Goal: Information Seeking & Learning: Understand process/instructions

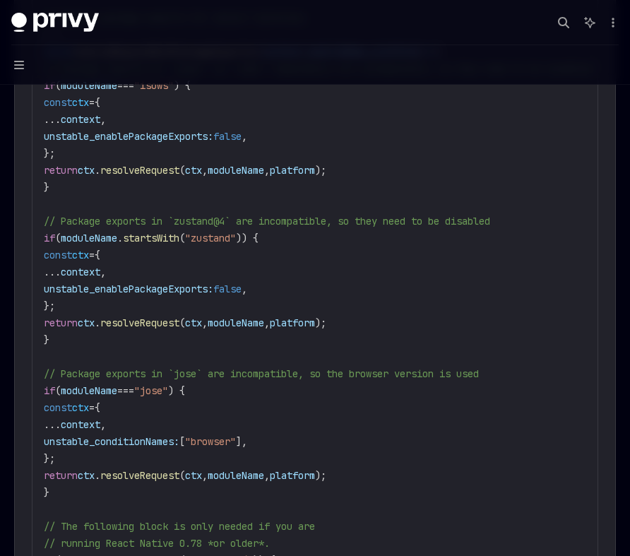
scroll to position [1586, 0]
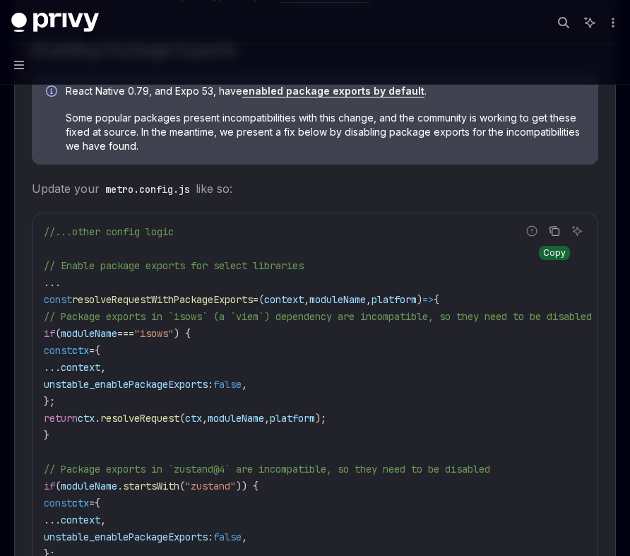
click at [558, 235] on icon "Copy the contents from the code block" at bounding box center [554, 230] width 11 height 11
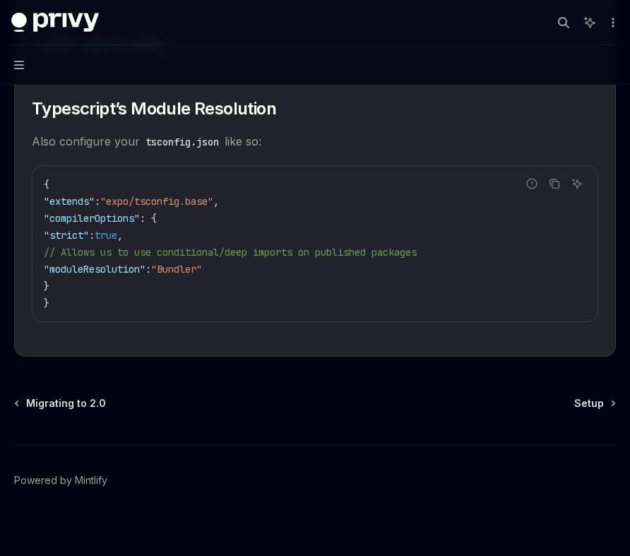
scroll to position [2599, 0]
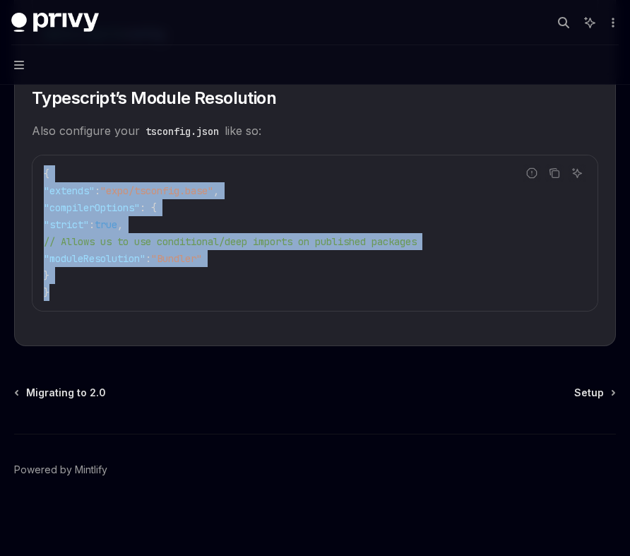
drag, startPoint x: 79, startPoint y: 299, endPoint x: 21, endPoint y: 175, distance: 136.6
copy code "{ "extends" : "expo/tsconfig.base" , "compilerOptions" : { "strict" : true , //…"
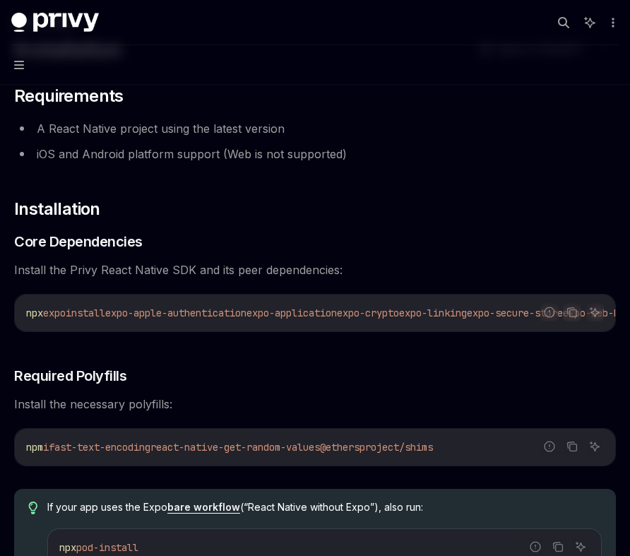
scroll to position [100, 0]
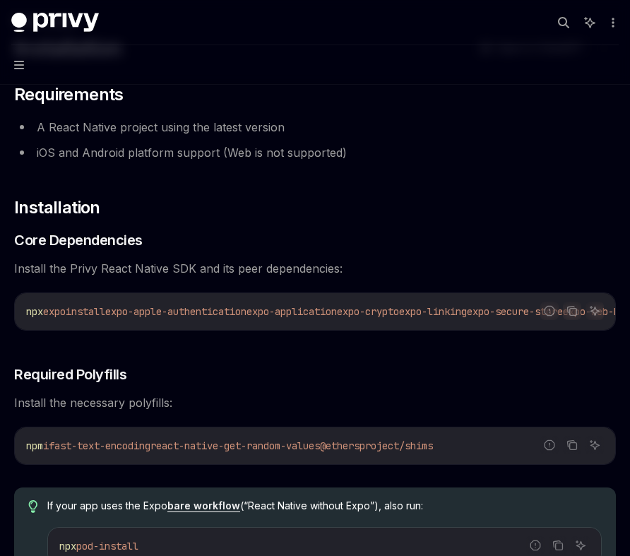
click at [202, 315] on span "expo-apple-authentication" at bounding box center [175, 311] width 141 height 13
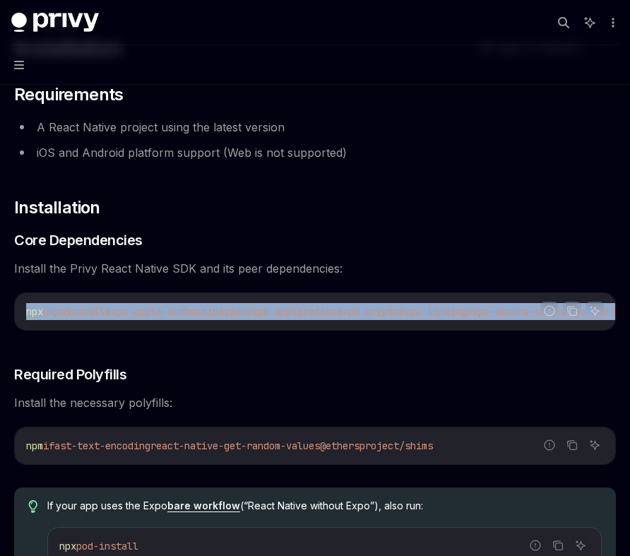
click at [202, 315] on span "expo-apple-authentication" at bounding box center [175, 311] width 141 height 13
copy div "npx expo install expo-apple-authentication expo-application expo-crypto expo-li…"
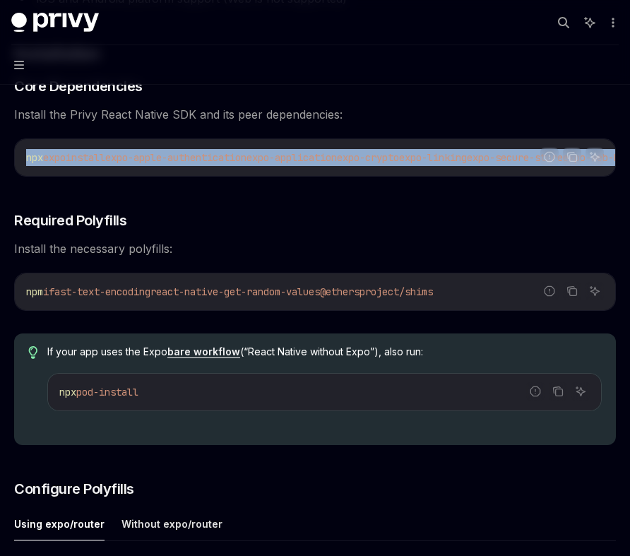
scroll to position [278, 0]
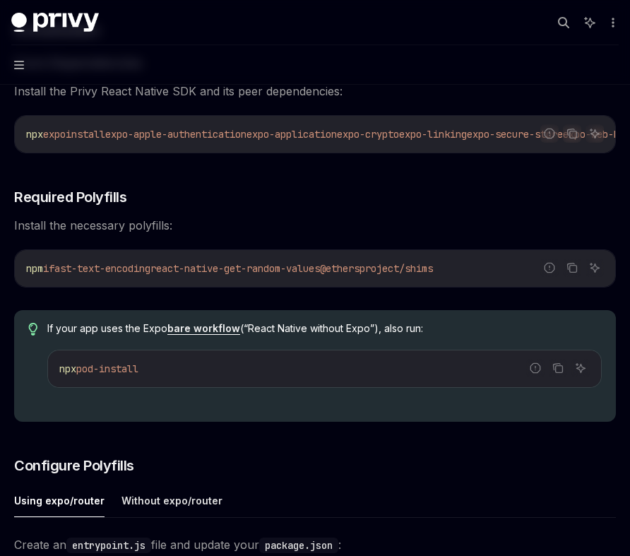
click at [136, 274] on span "fast-text-encoding" at bounding box center [100, 268] width 102 height 13
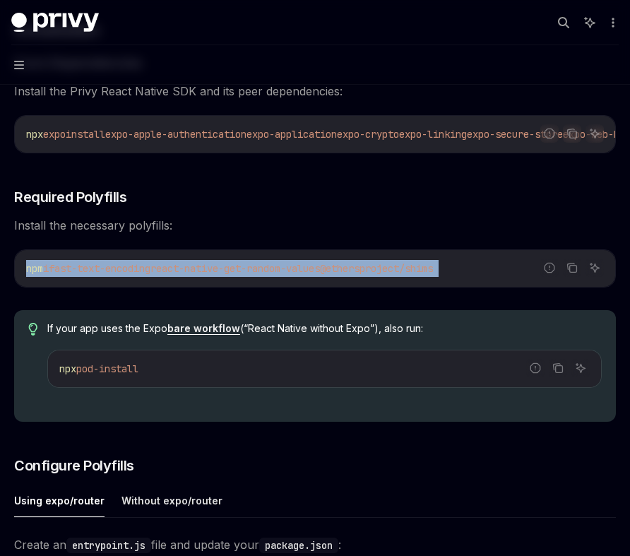
click at [136, 274] on span "fast-text-encoding" at bounding box center [100, 268] width 102 height 13
copy div "npm i fast-text-encoding react-native-get-random-values @ethersproject/shims"
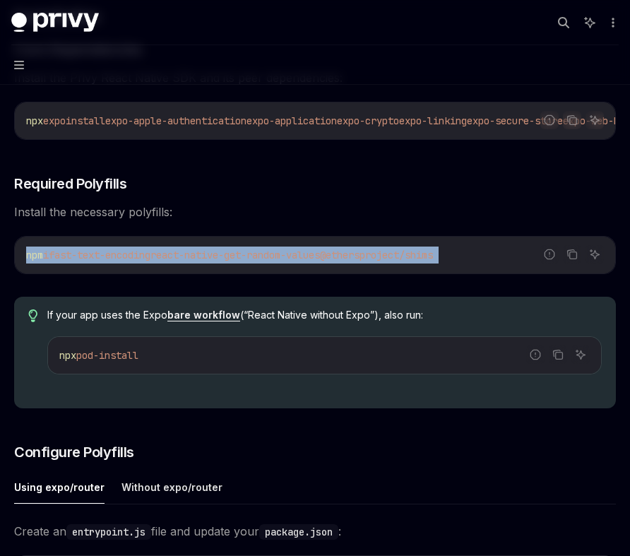
scroll to position [299, 0]
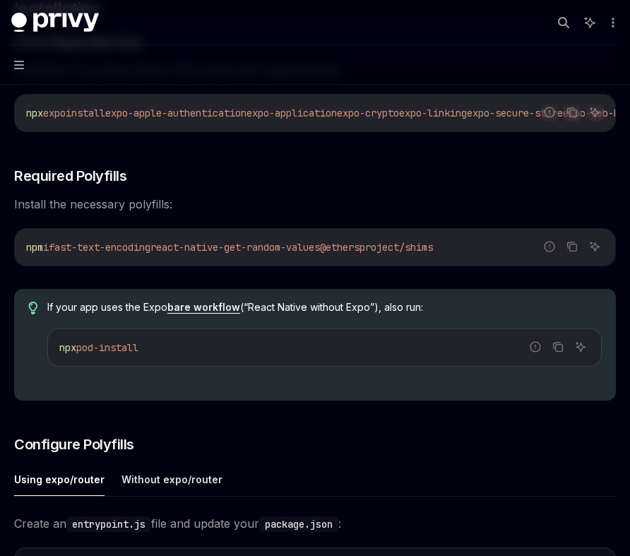
click at [112, 352] on span "pod-install" at bounding box center [107, 347] width 62 height 13
copy div "npx pod-install"
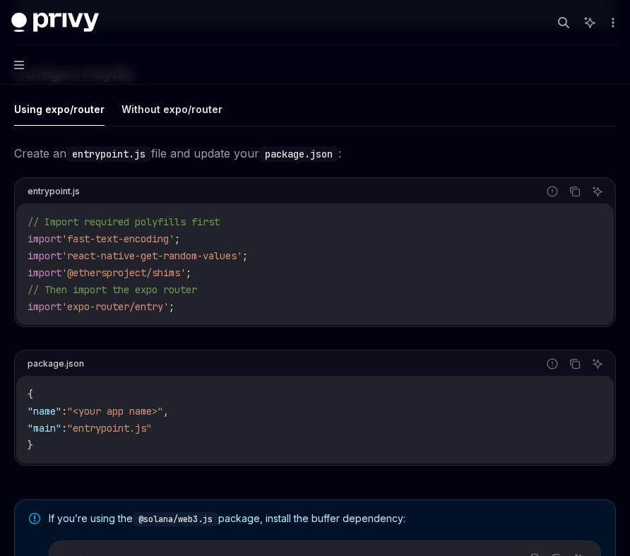
scroll to position [669, 0]
click at [577, 198] on icon "Copy the contents from the code block" at bounding box center [575, 192] width 11 height 11
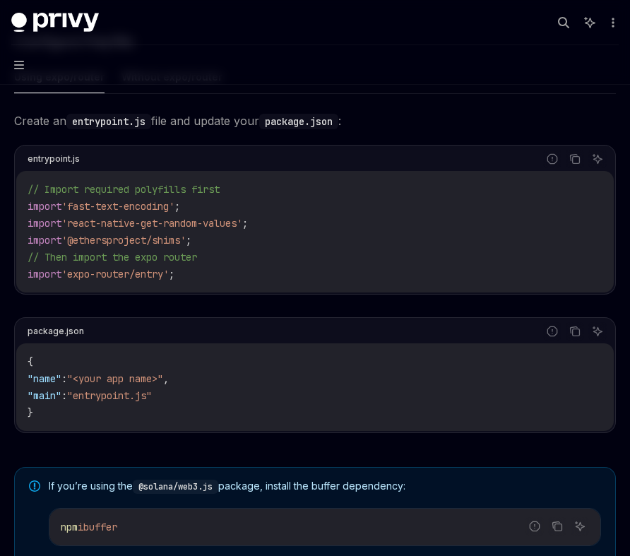
scroll to position [711, 0]
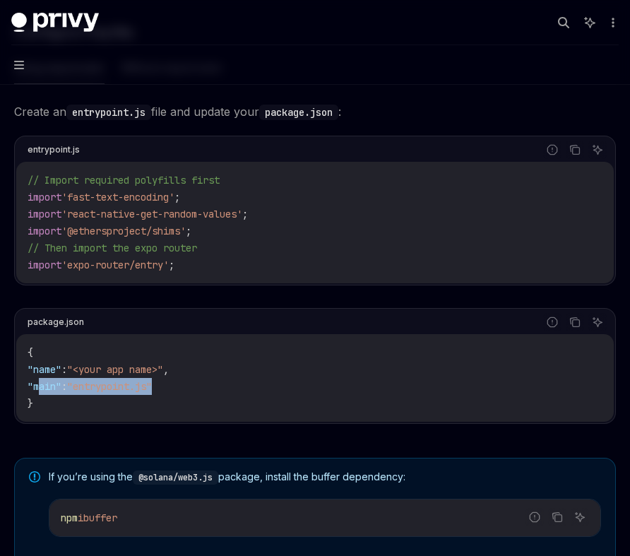
drag, startPoint x: 40, startPoint y: 393, endPoint x: 199, endPoint y: 390, distance: 159.1
click at [199, 390] on code "{ "name" : "<your app name>" , "main" : "entrypoint.js" }" at bounding box center [315, 378] width 575 height 68
copy span ""main" : "entrypoint.js""
click at [199, 390] on code "{ "name" : "<your app name>" , "main" : "entrypoint.js" }" at bounding box center [315, 378] width 575 height 68
drag, startPoint x: 187, startPoint y: 390, endPoint x: 38, endPoint y: 382, distance: 149.4
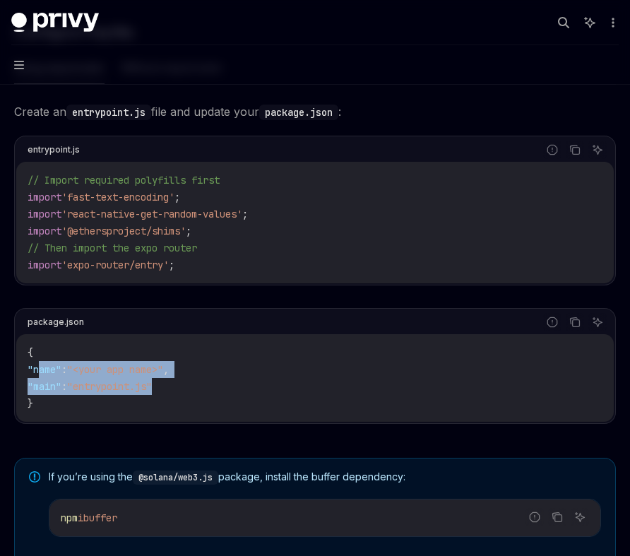
click at [38, 382] on code "{ "name" : "<your app name>" , "main" : "entrypoint.js" }" at bounding box center [315, 378] width 575 height 68
copy code ""name" : "<your app name>" , "main" : "entrypoint.js""
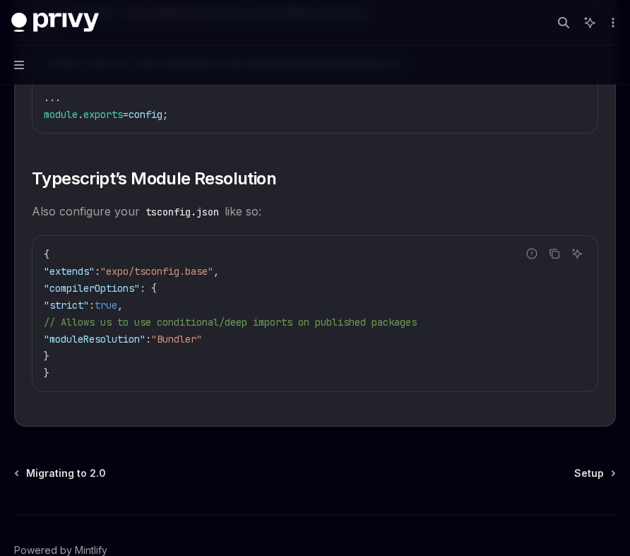
scroll to position [2608, 0]
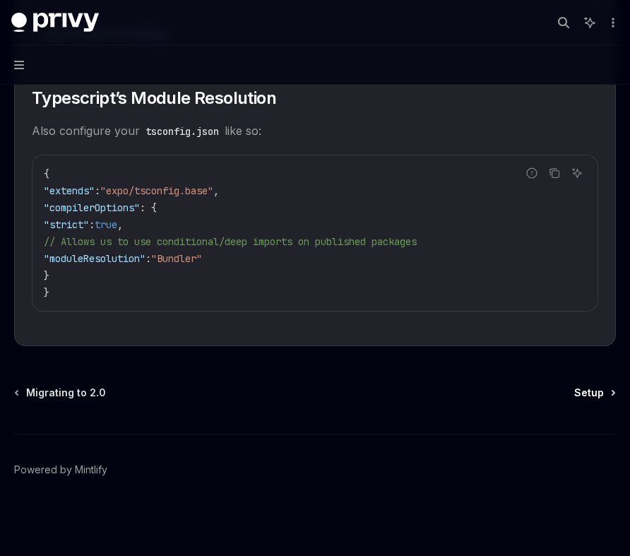
click at [582, 389] on span "Setup" at bounding box center [590, 393] width 30 height 14
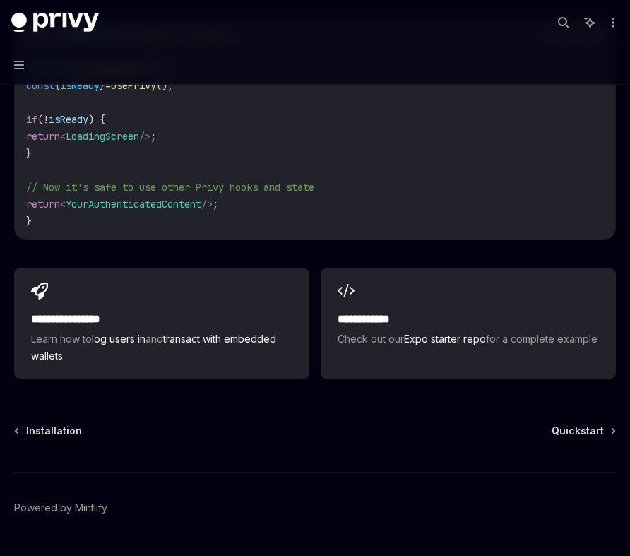
scroll to position [1360, 0]
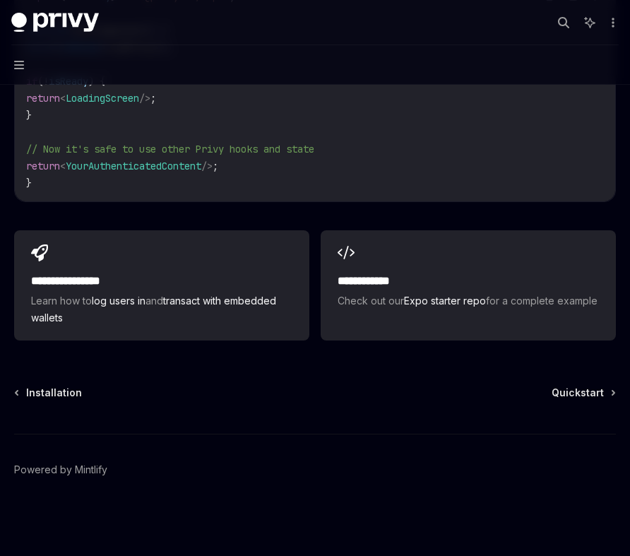
click at [54, 389] on span "Installation" at bounding box center [54, 393] width 56 height 14
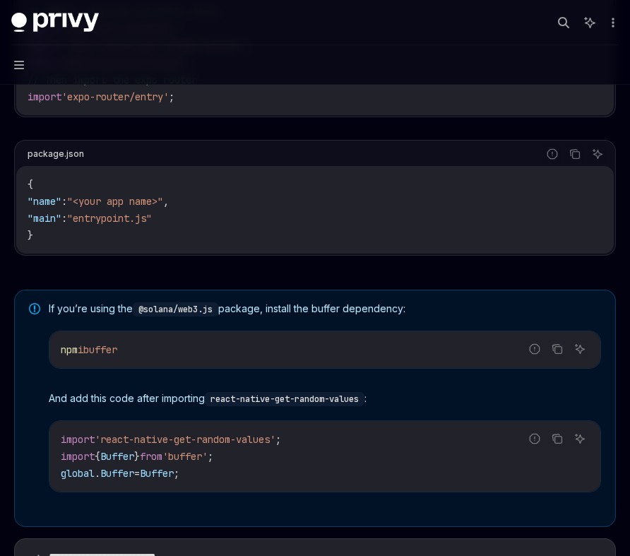
scroll to position [1115, 0]
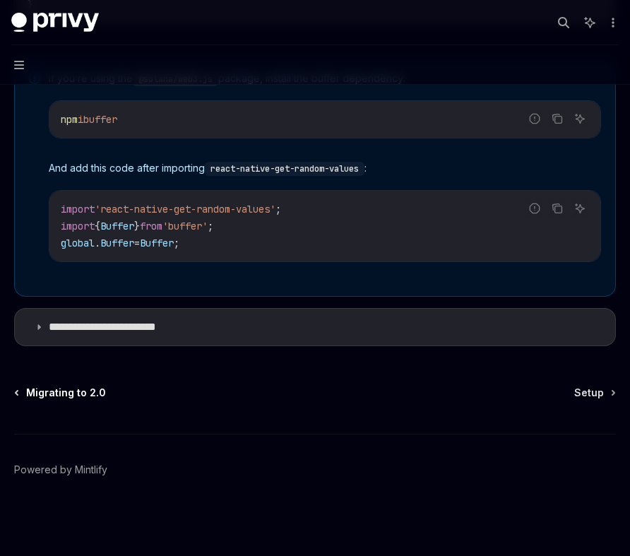
click at [76, 394] on span "Migrating to 2.0" at bounding box center [66, 393] width 80 height 14
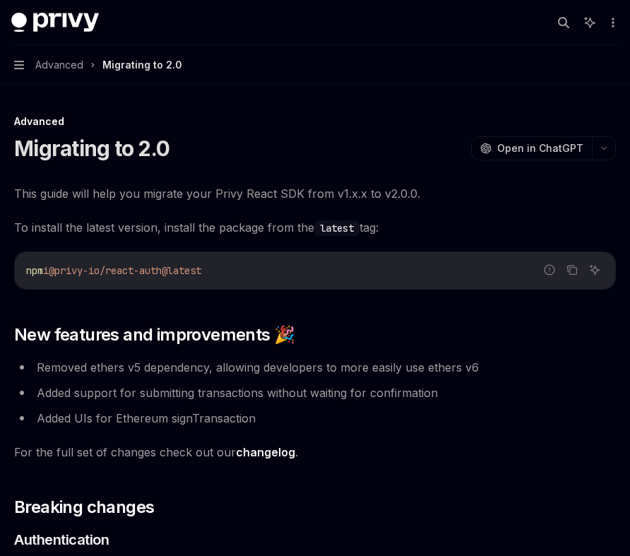
click at [144, 269] on span "@privy-io/react-auth@latest" at bounding box center [125, 270] width 153 height 13
copy div "npm i @privy-io/react-auth@latest"
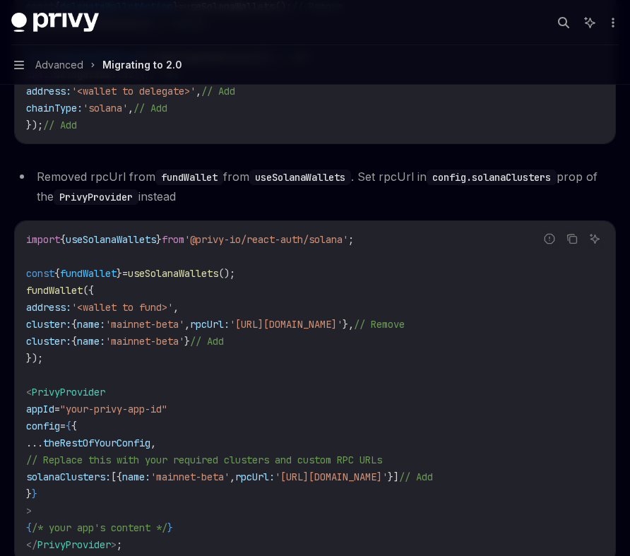
scroll to position [4092, 0]
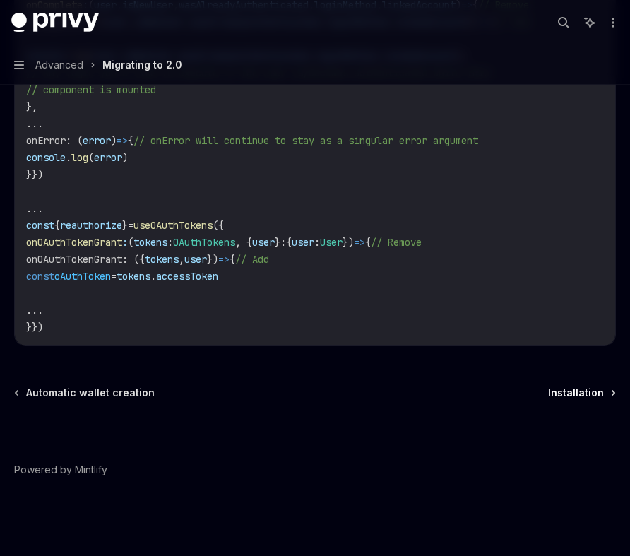
click at [576, 389] on span "Installation" at bounding box center [576, 393] width 56 height 14
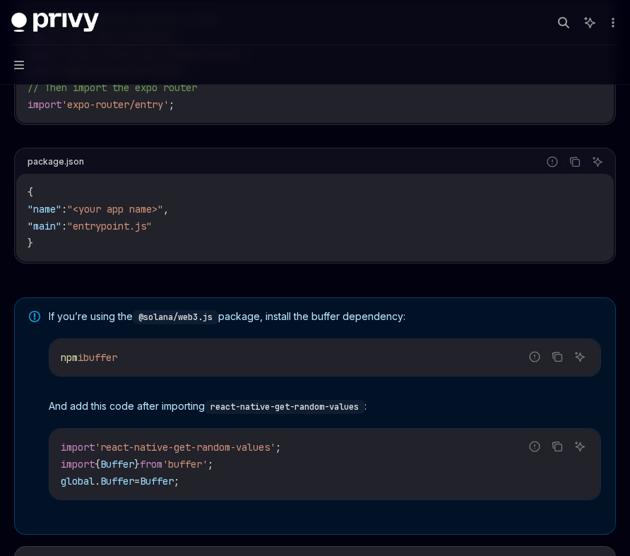
scroll to position [1115, 0]
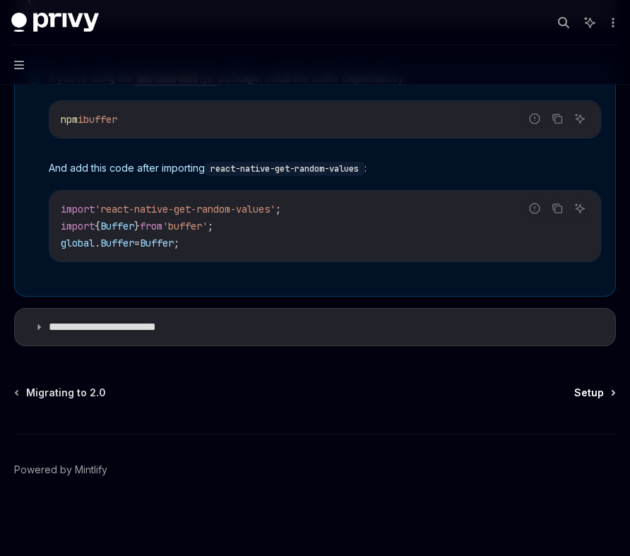
click at [592, 386] on span "Setup" at bounding box center [590, 393] width 30 height 14
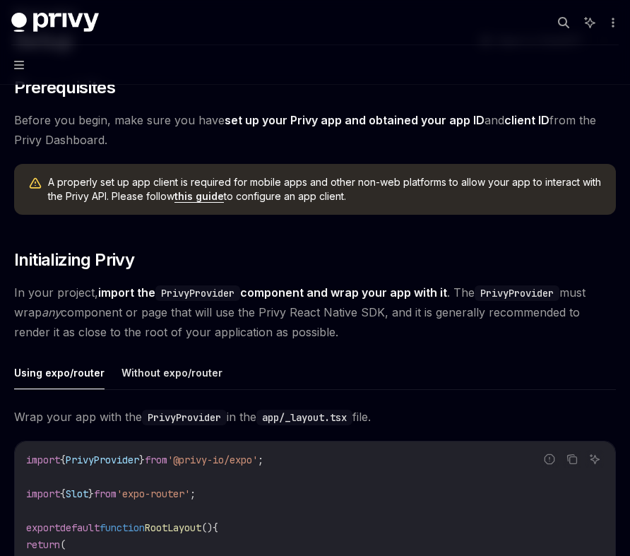
scroll to position [124, 0]
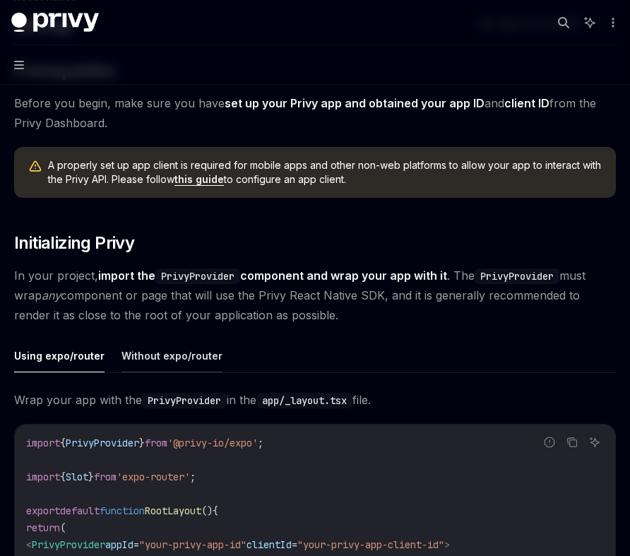
click at [152, 357] on button "Without expo/router" at bounding box center [172, 355] width 101 height 33
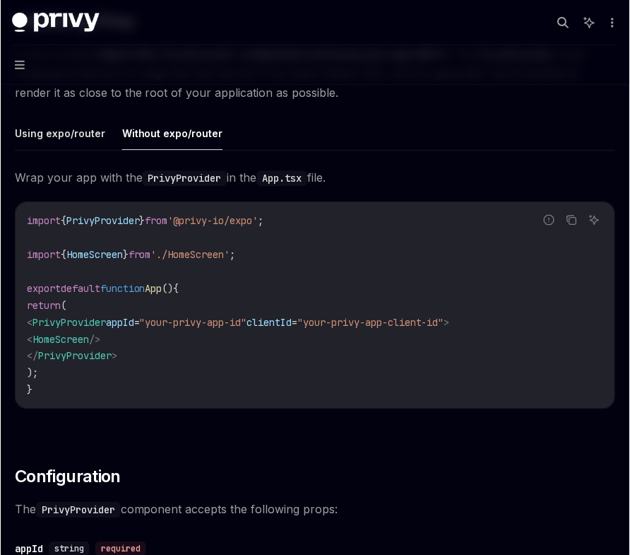
scroll to position [344, 0]
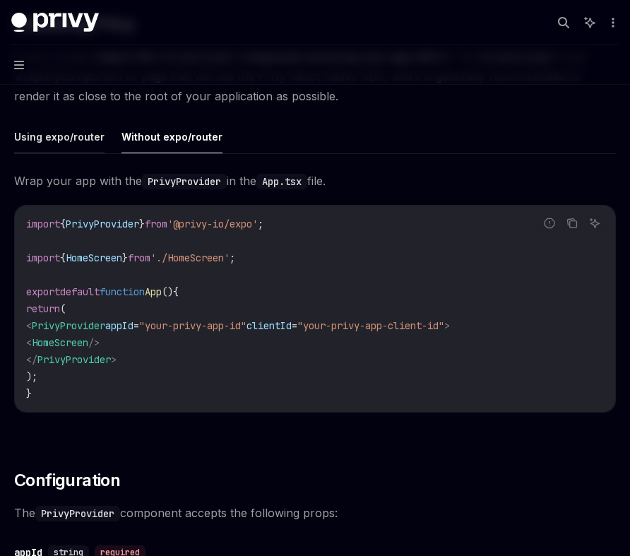
click at [24, 139] on button "Using expo/router" at bounding box center [59, 136] width 90 height 33
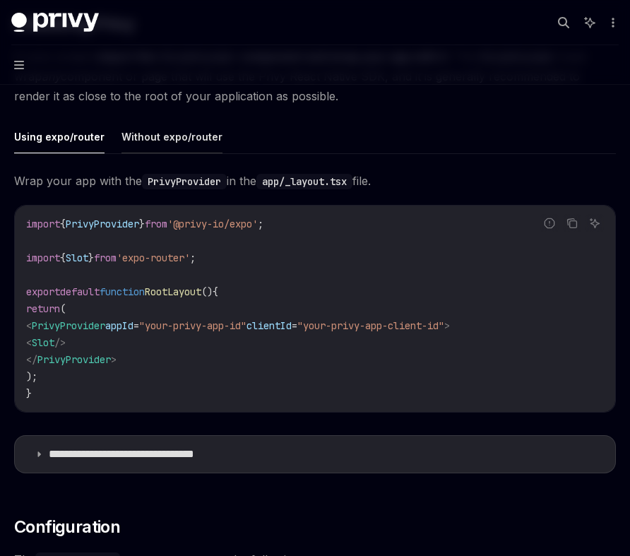
click at [145, 134] on button "Without expo/router" at bounding box center [172, 136] width 101 height 33
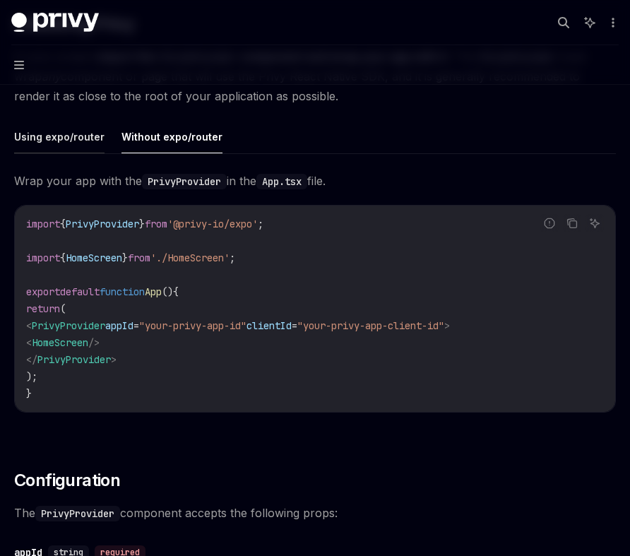
click at [66, 136] on button "Using expo/router" at bounding box center [59, 136] width 90 height 33
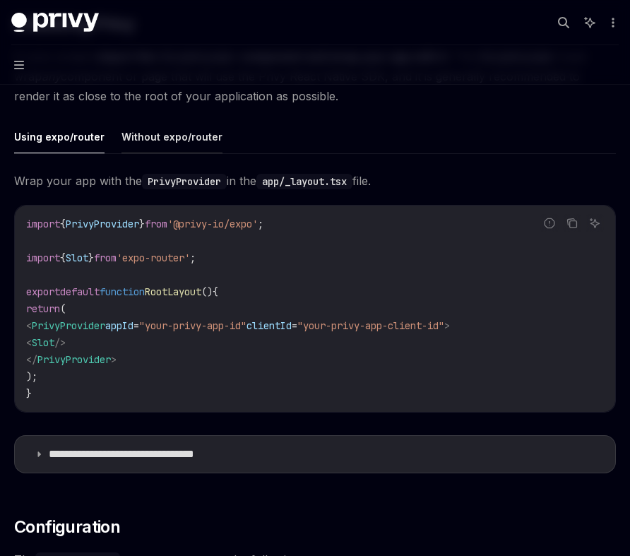
click at [170, 137] on button "Without expo/router" at bounding box center [172, 136] width 101 height 33
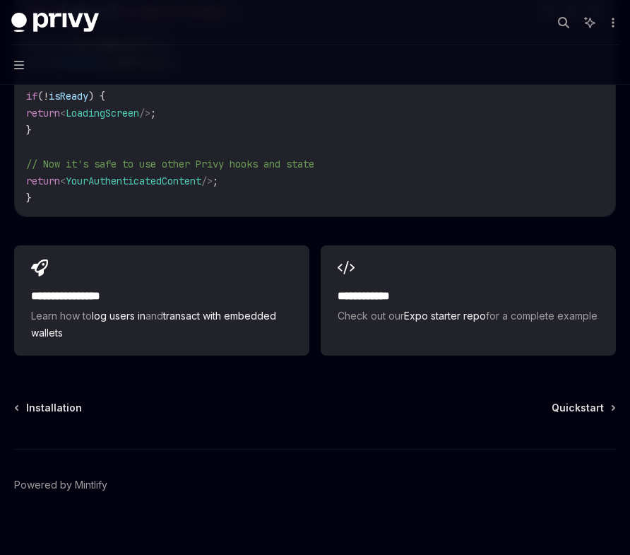
scroll to position [1315, 0]
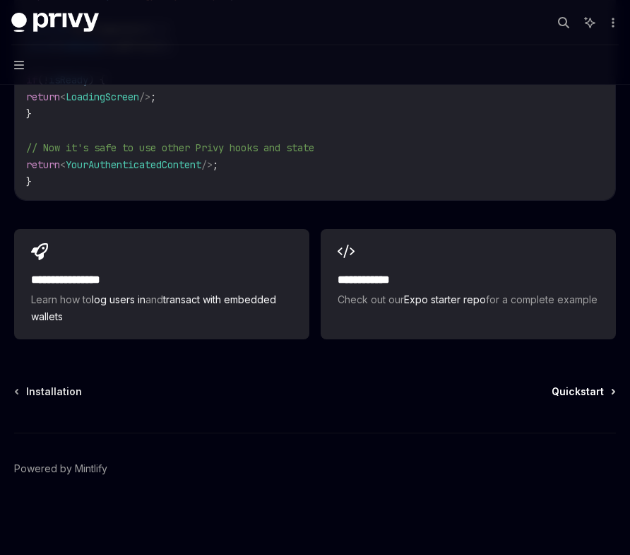
click at [600, 397] on span "Quickstart" at bounding box center [578, 391] width 52 height 14
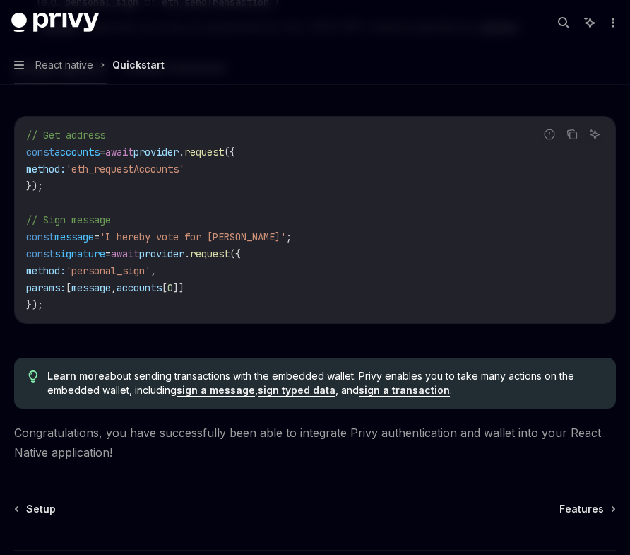
scroll to position [2085, 0]
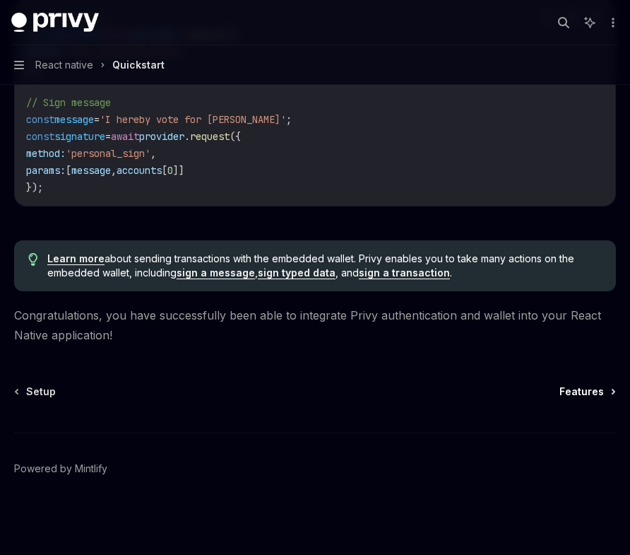
click at [581, 384] on span "Features" at bounding box center [582, 391] width 45 height 14
type textarea "*"
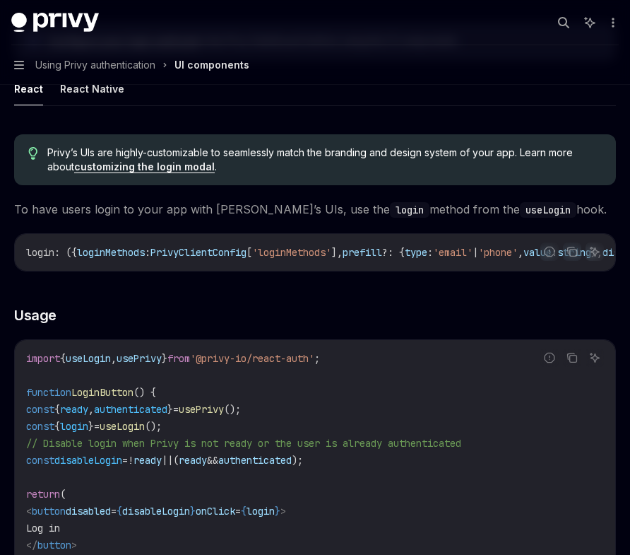
scroll to position [594, 0]
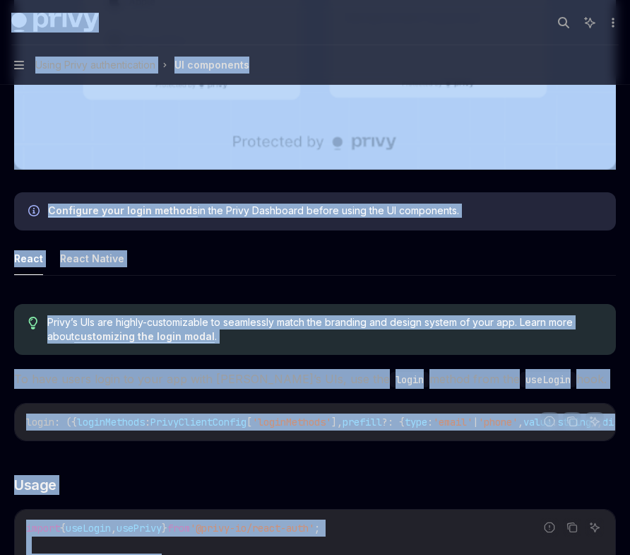
copy div "Privy Docs home page Search... ⌘ K Ask AI Demo Support Dashboard Dashboard Sear…"
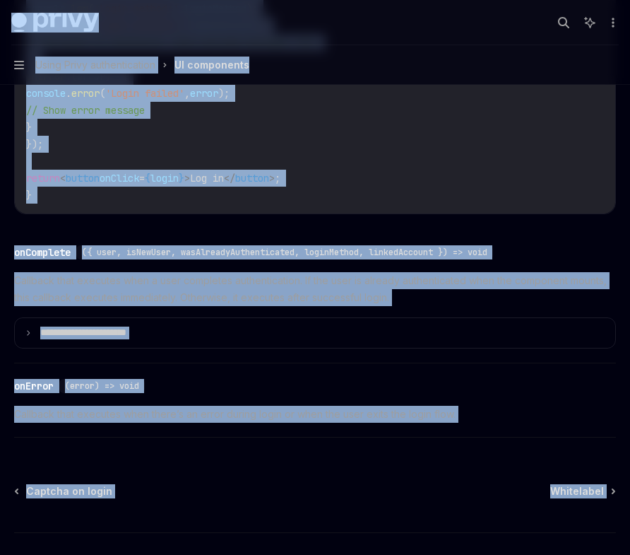
scroll to position [2146, 0]
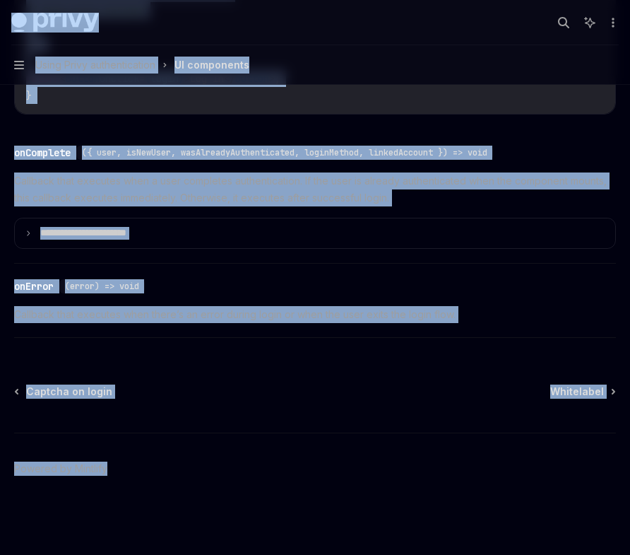
click at [251, 392] on div "Captcha on login Whitelabel" at bounding box center [315, 391] width 602 height 14
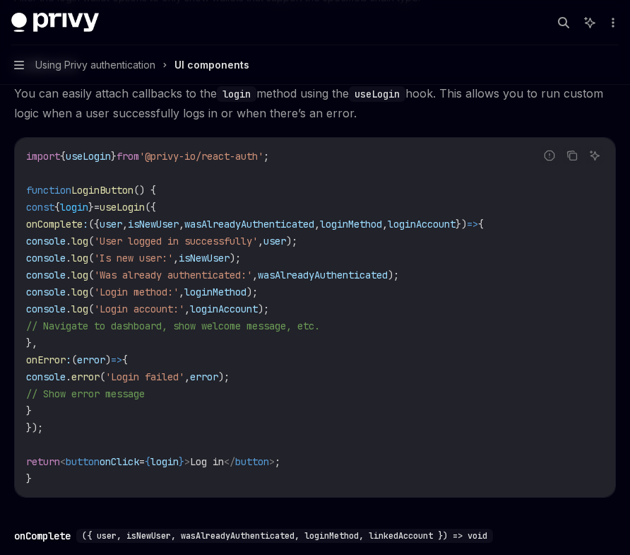
scroll to position [1758, 0]
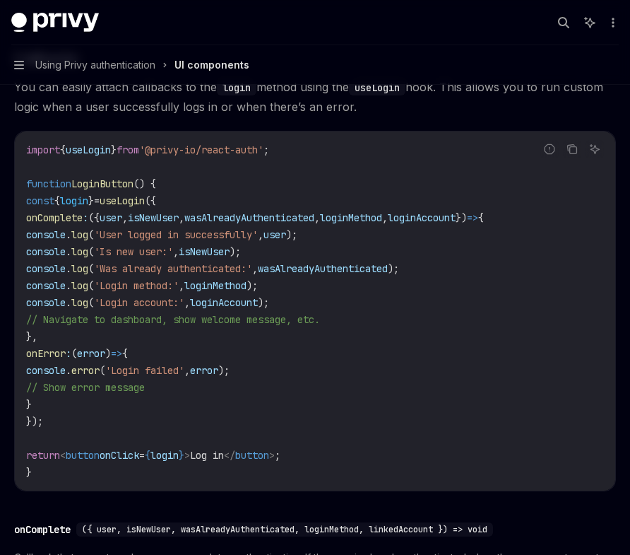
click at [219, 149] on span "'@privy-io/react-auth'" at bounding box center [201, 149] width 124 height 13
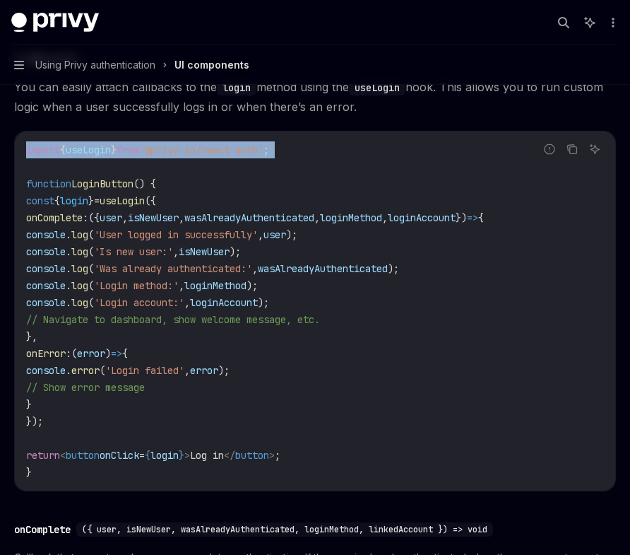
click at [219, 149] on span "'@privy-io/react-auth'" at bounding box center [201, 149] width 124 height 13
copy code "import { useLogin } from '@privy-io/react-auth' ;"
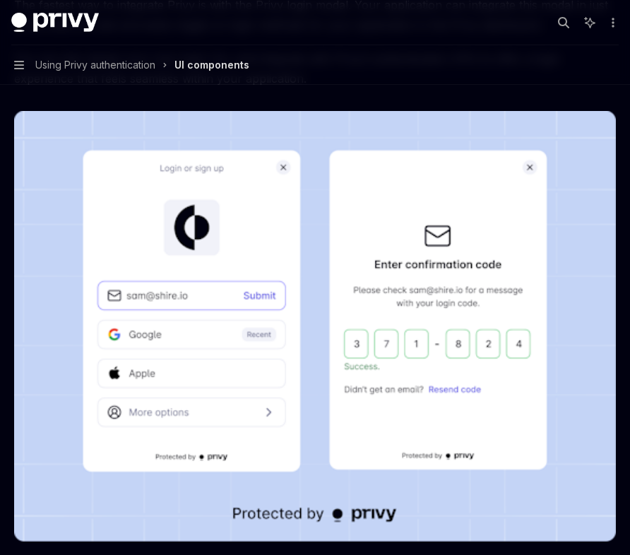
scroll to position [0, 0]
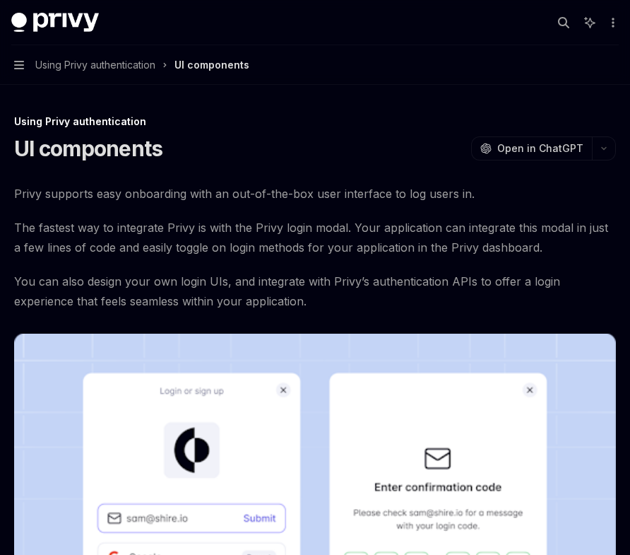
click at [122, 64] on span "Using Privy authentication" at bounding box center [95, 65] width 120 height 17
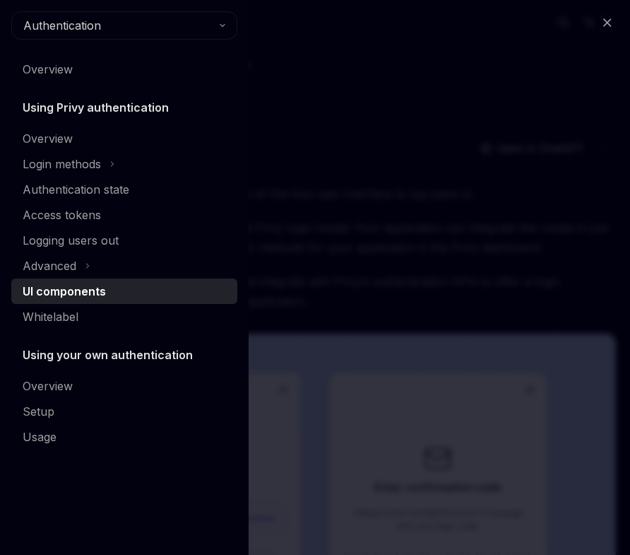
click at [78, 290] on div "UI components" at bounding box center [64, 291] width 83 height 17
click at [337, 237] on div "Close navigation Authentication Overview Using Privy authentication Overview Lo…" at bounding box center [315, 277] width 630 height 555
type textarea "*"
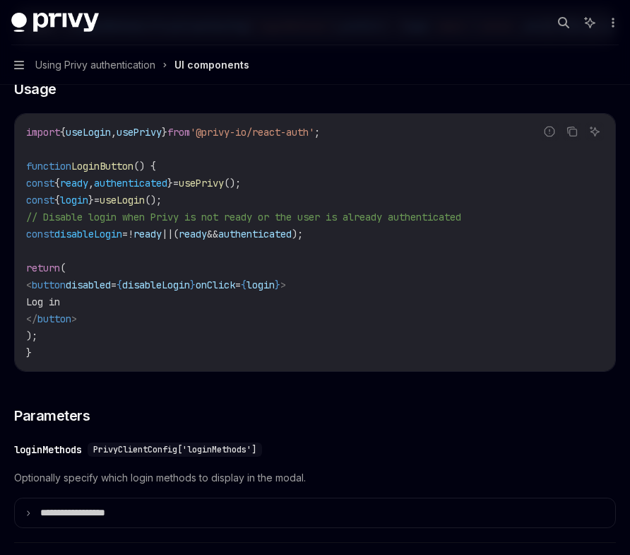
scroll to position [1006, 0]
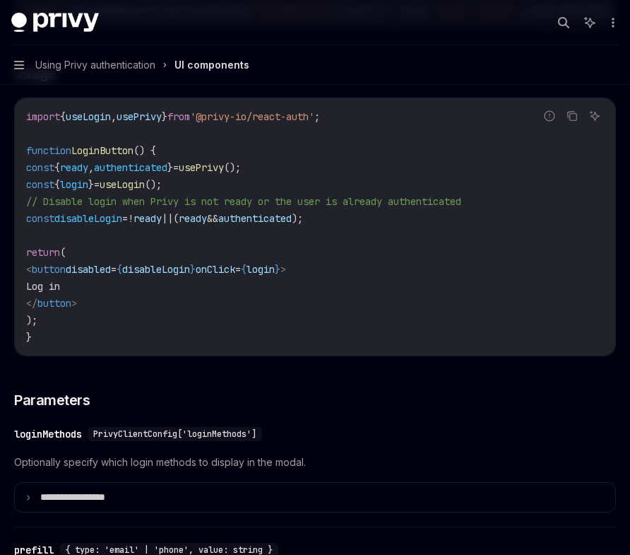
click at [297, 120] on span "'@privy-io/react-auth'" at bounding box center [252, 116] width 124 height 13
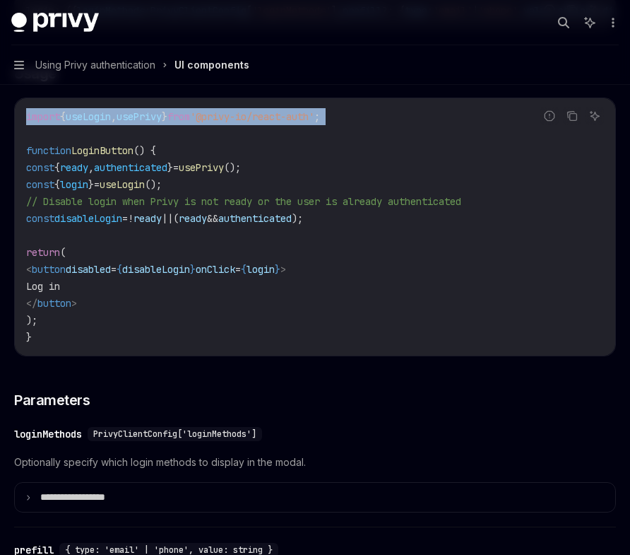
click at [297, 120] on span "'@privy-io/react-auth'" at bounding box center [252, 116] width 124 height 13
copy code "import { useLogin , usePrivy } from '@privy-io/react-auth' ;"
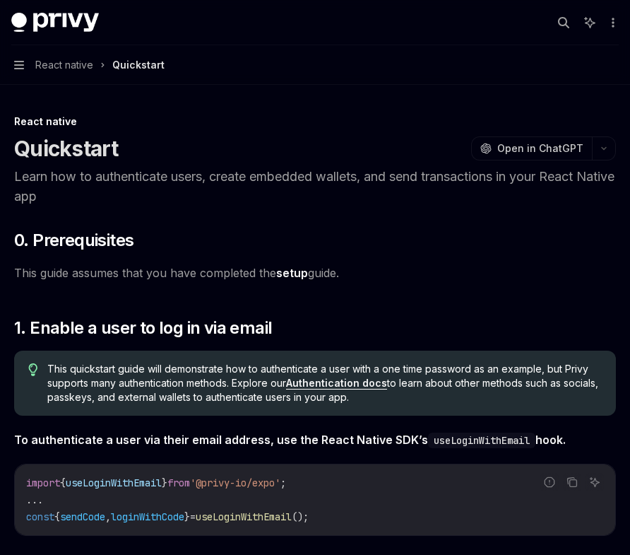
click at [291, 269] on link "setup" at bounding box center [292, 273] width 32 height 15
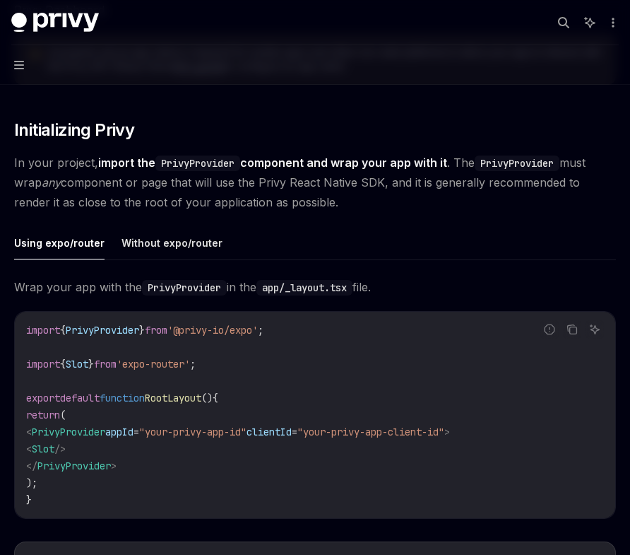
scroll to position [247, 0]
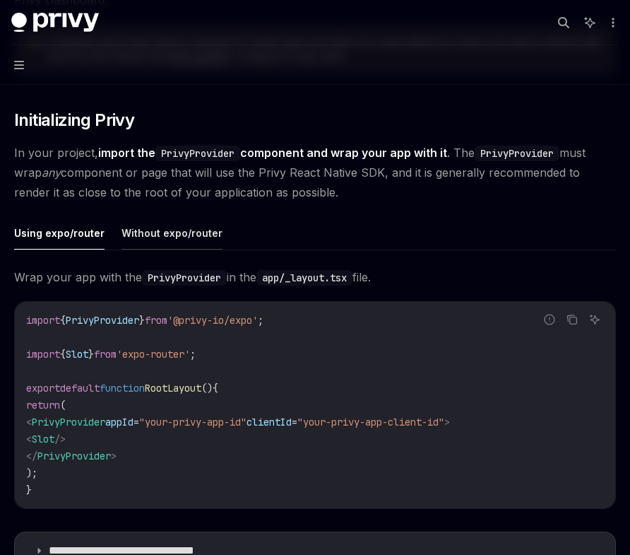
click at [153, 231] on button "Without expo/router" at bounding box center [172, 232] width 101 height 33
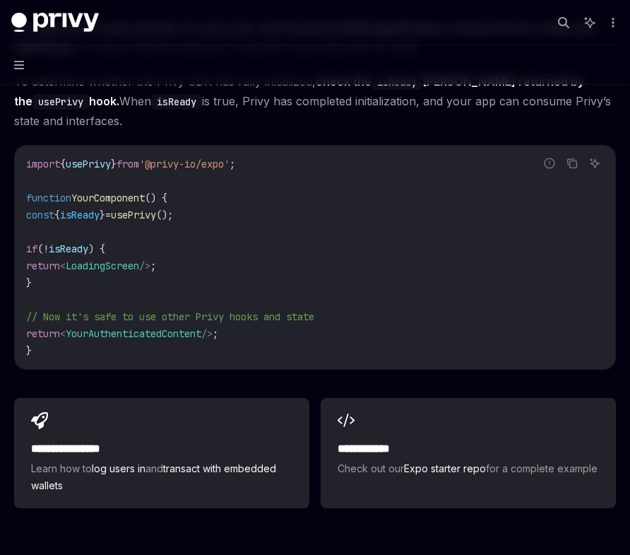
scroll to position [1122, 0]
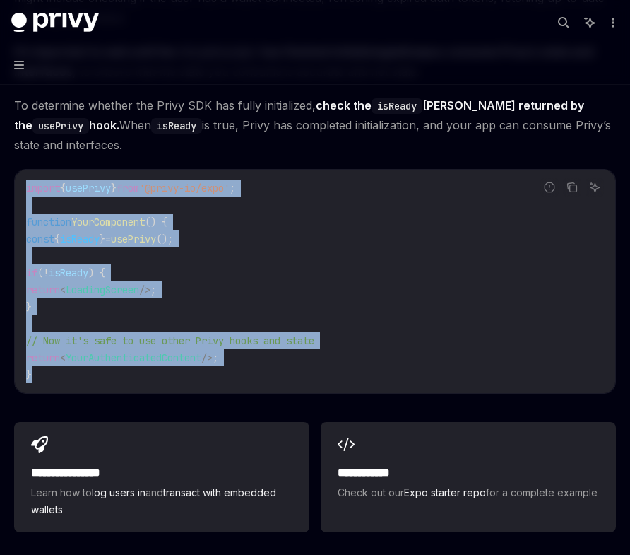
drag, startPoint x: 64, startPoint y: 379, endPoint x: 19, endPoint y: 189, distance: 195.4
click at [19, 189] on div "import { usePrivy } from '@privy-io/expo' ; function YourComponent () { const {…" at bounding box center [315, 281] width 601 height 223
copy code "import { usePrivy } from '@privy-io/expo' ; function YourComponent () { const {…"
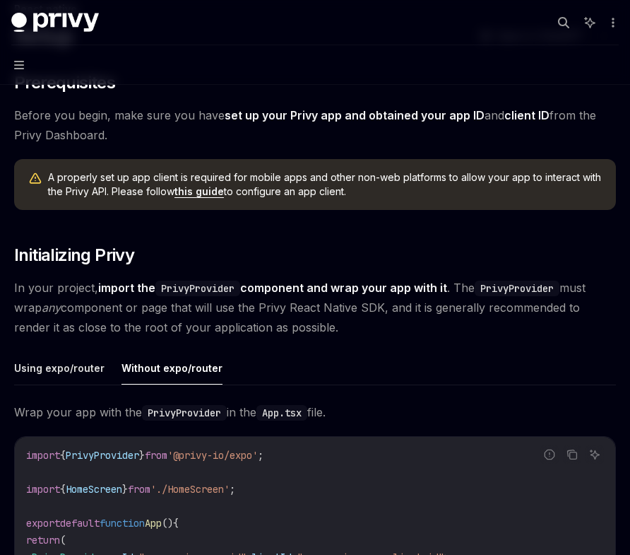
scroll to position [0, 0]
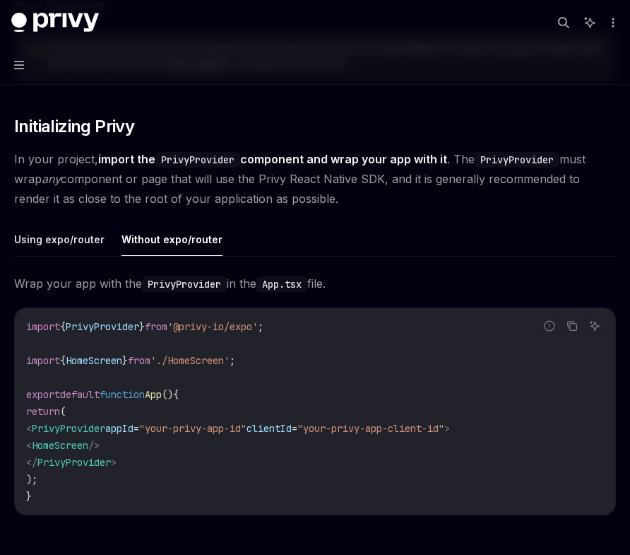
scroll to position [247, 0]
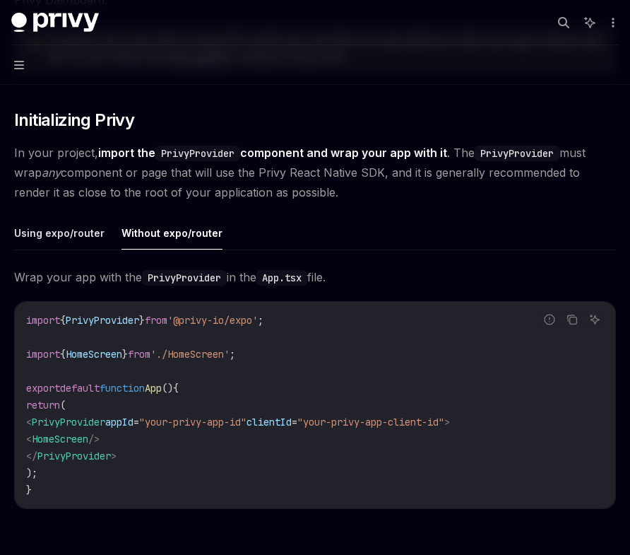
type textarea "*"
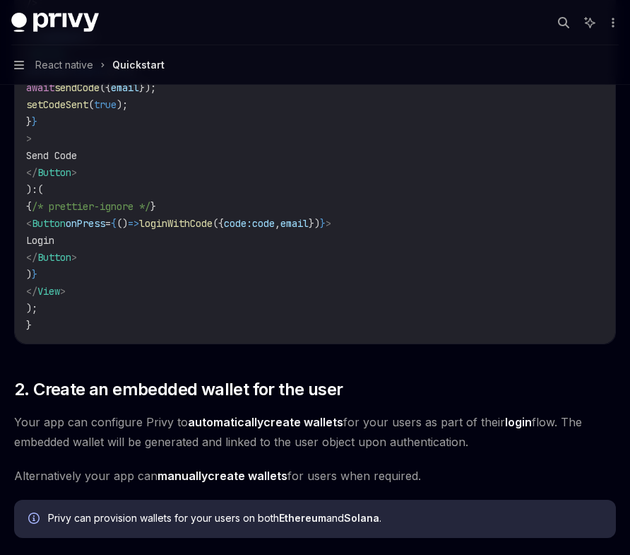
scroll to position [1013, 0]
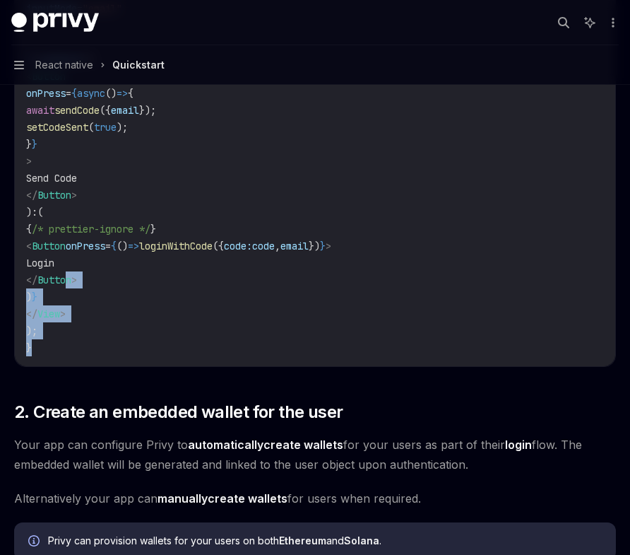
drag, startPoint x: 90, startPoint y: 354, endPoint x: 113, endPoint y: 277, distance: 80.3
click at [113, 277] on code "import { useLoginWithEmail } from '@privy-io/expo' ; export function LoginScree…" at bounding box center [315, 34] width 578 height 645
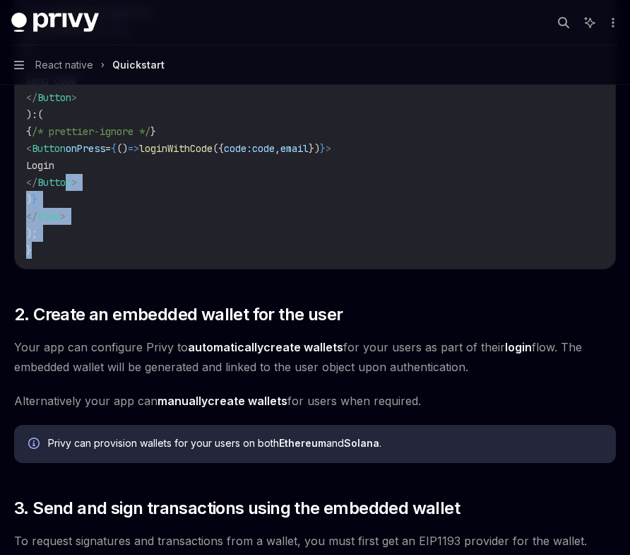
scroll to position [1093, 0]
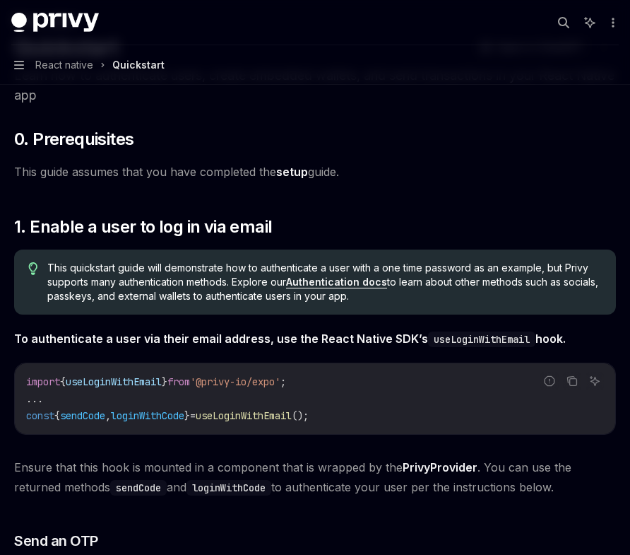
scroll to position [66, 0]
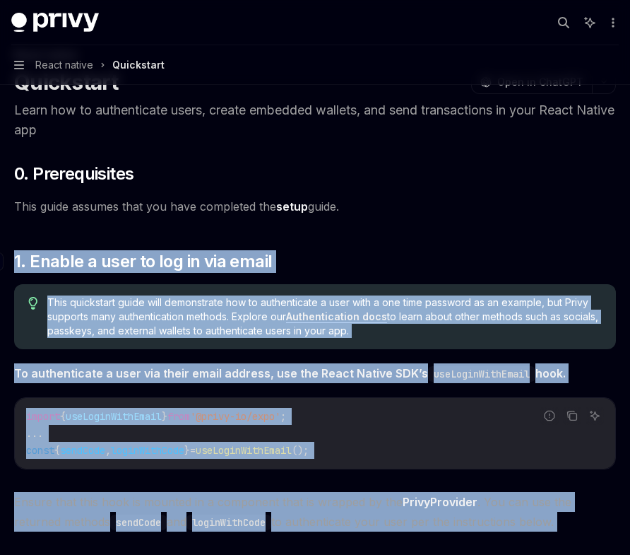
drag, startPoint x: 95, startPoint y: 274, endPoint x: 7, endPoint y: 258, distance: 89.0
copy div "​ 1. Enable a user to log in via email This quickstart guide will demonstrate h…"
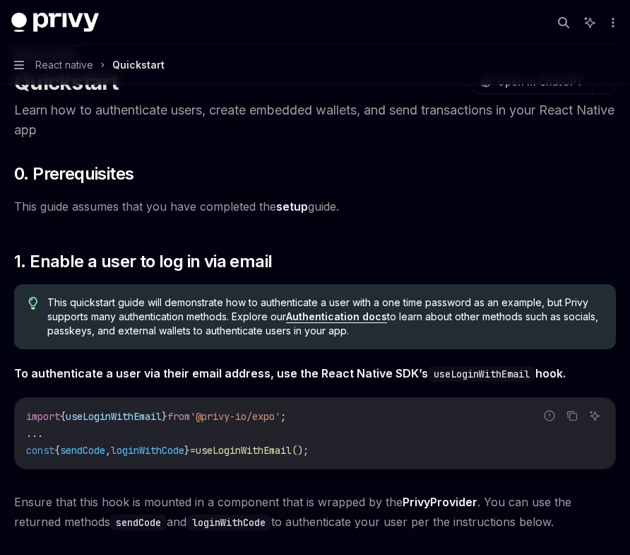
click at [459, 370] on code "useLoginWithEmail" at bounding box center [481, 374] width 107 height 16
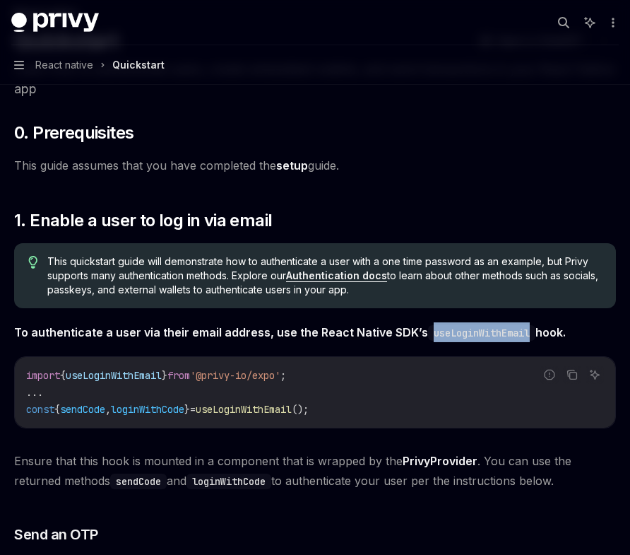
scroll to position [147, 0]
